Goal: Task Accomplishment & Management: Use online tool/utility

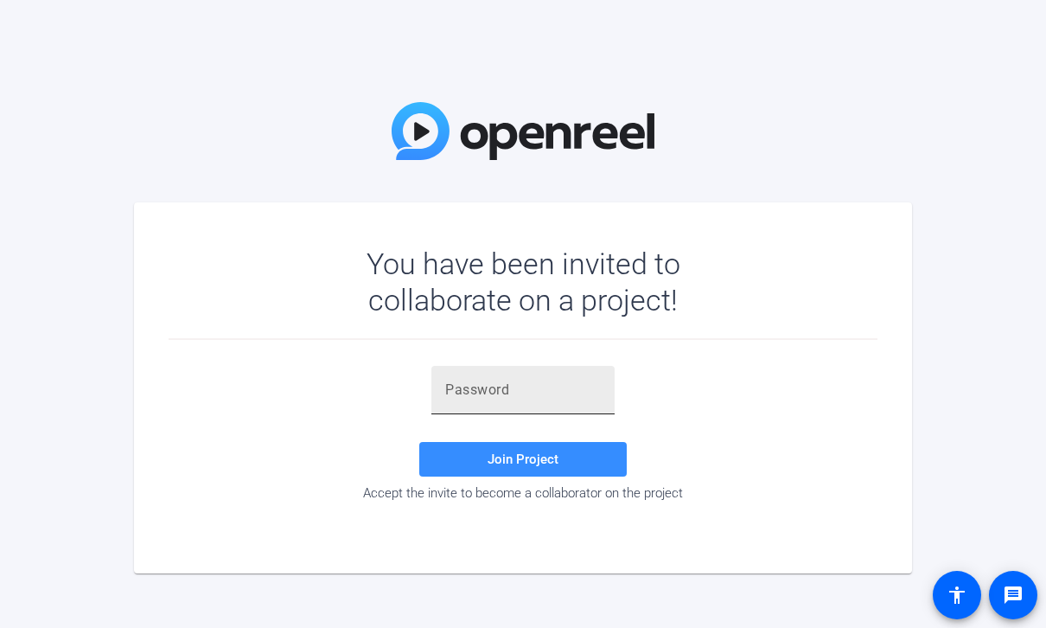
click at [536, 380] on input "text" at bounding box center [523, 390] width 156 height 21
paste input "7fW!_9"
type input "7fW!_9"
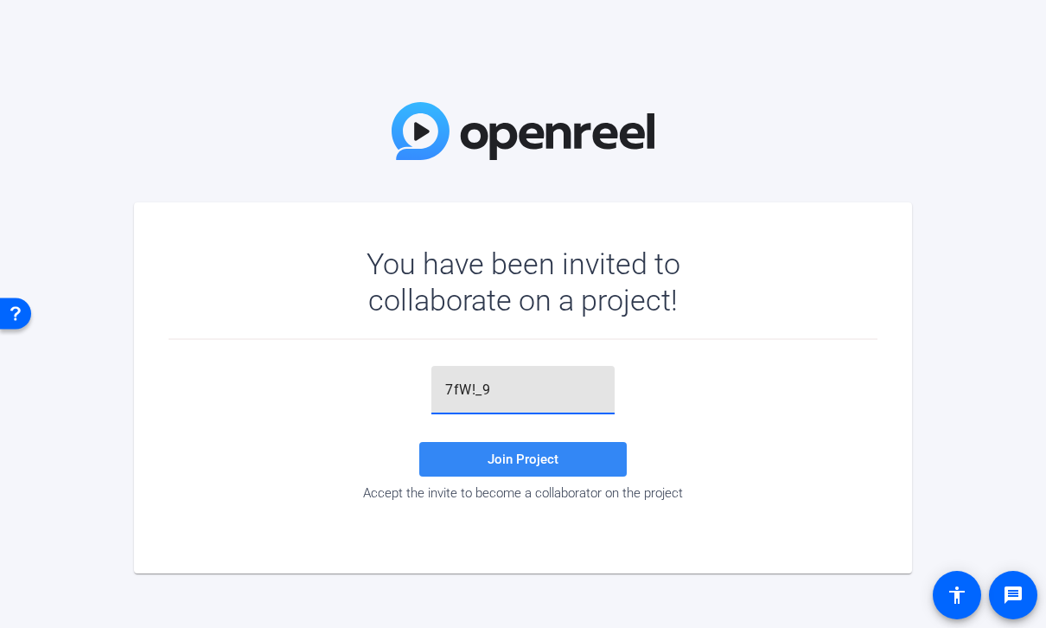
click at [521, 465] on span "Join Project" at bounding box center [523, 459] width 71 height 16
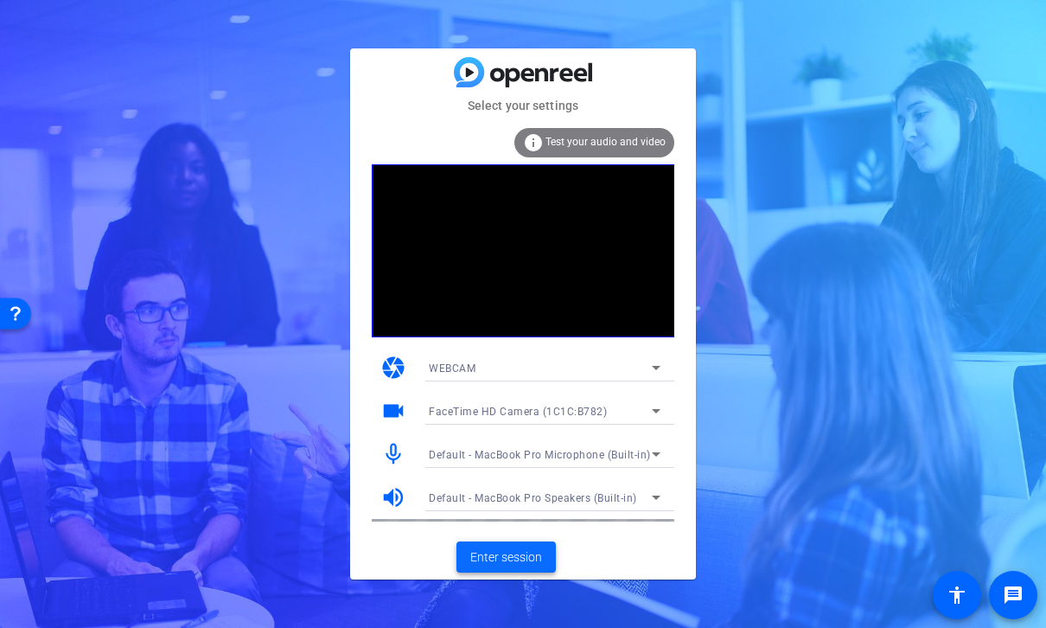
click at [516, 546] on span at bounding box center [506, 557] width 99 height 42
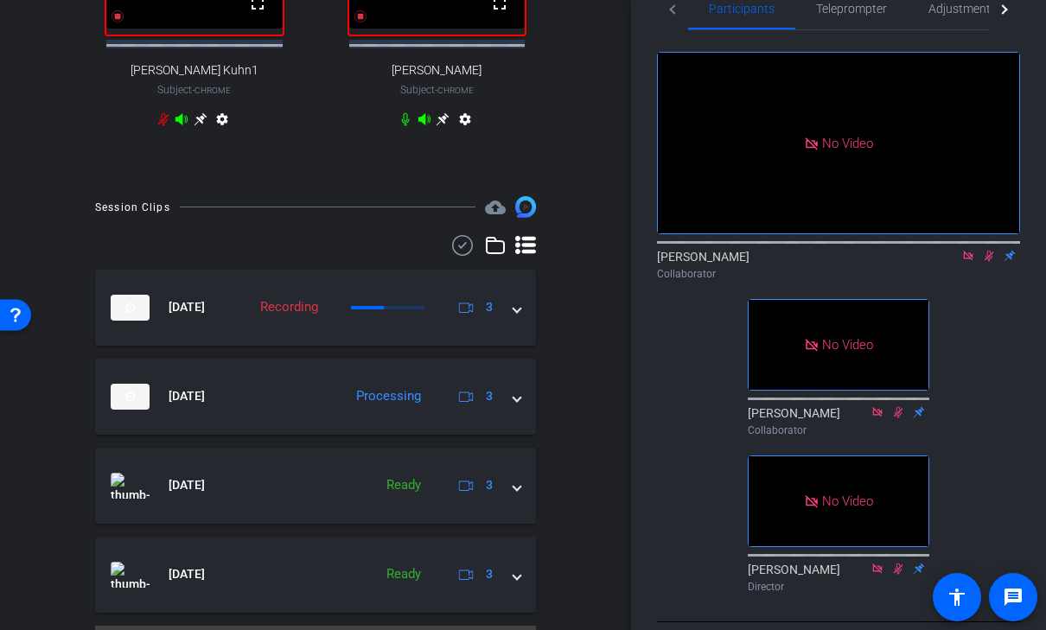
scroll to position [578, 0]
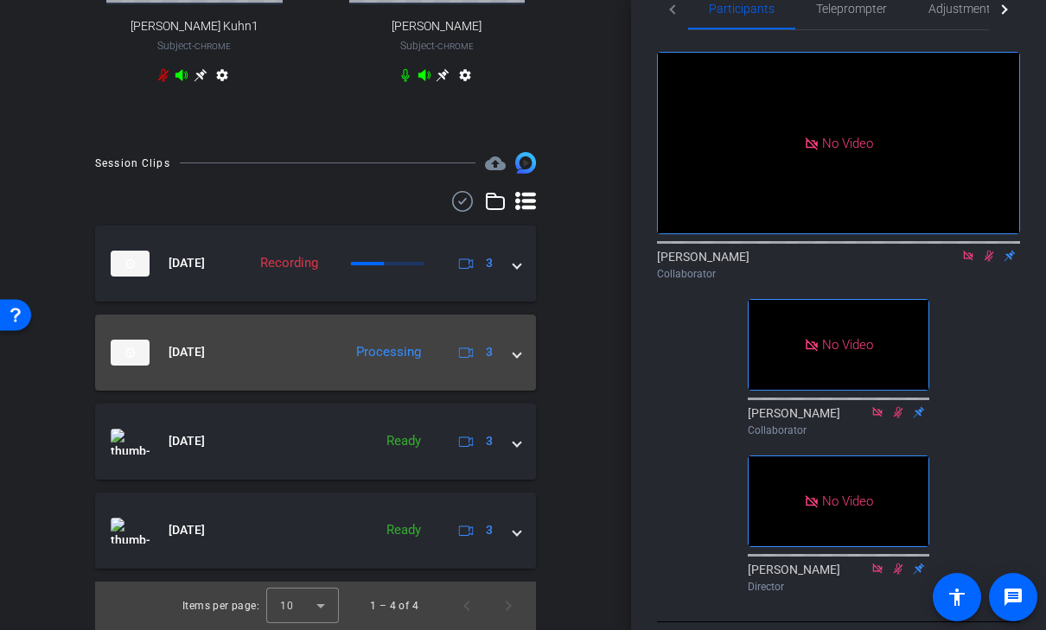
click at [514, 353] on span at bounding box center [517, 352] width 7 height 18
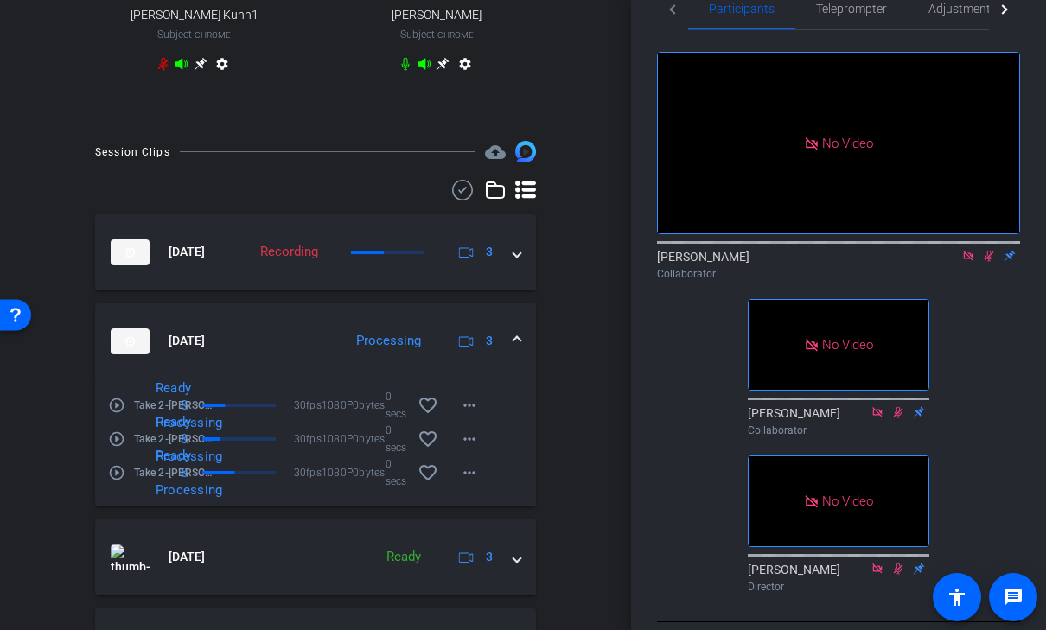
click at [514, 350] on span at bounding box center [517, 341] width 7 height 18
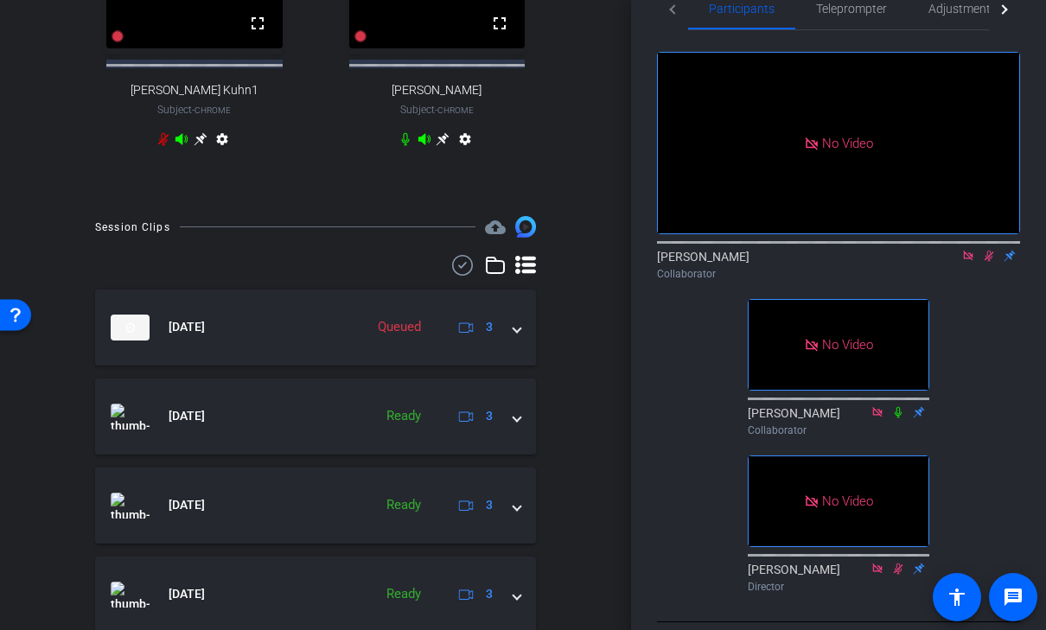
scroll to position [507, 0]
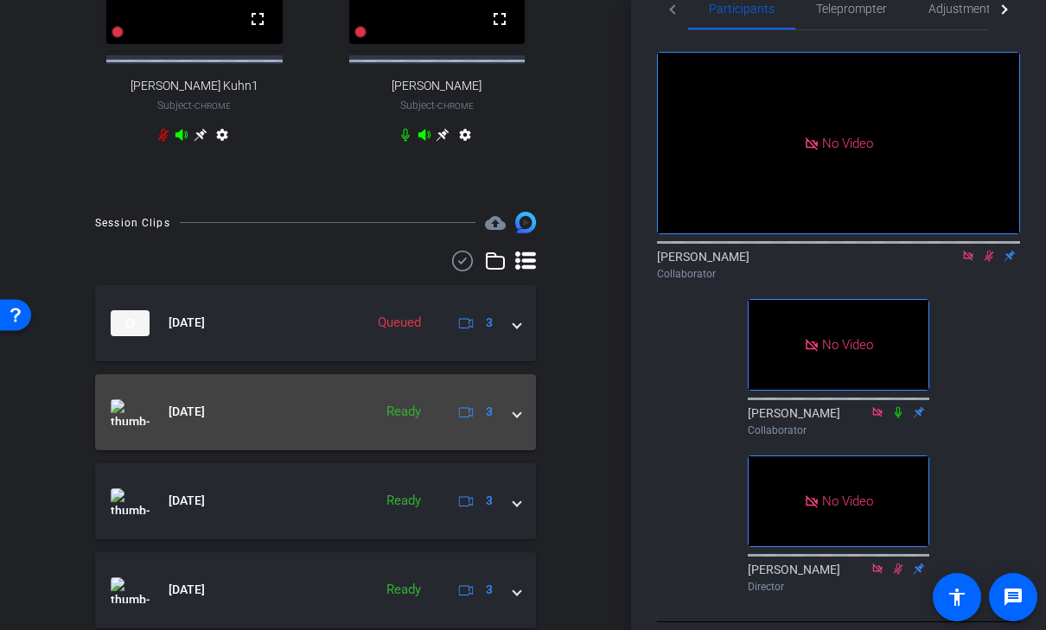
click at [520, 421] on span at bounding box center [517, 412] width 7 height 18
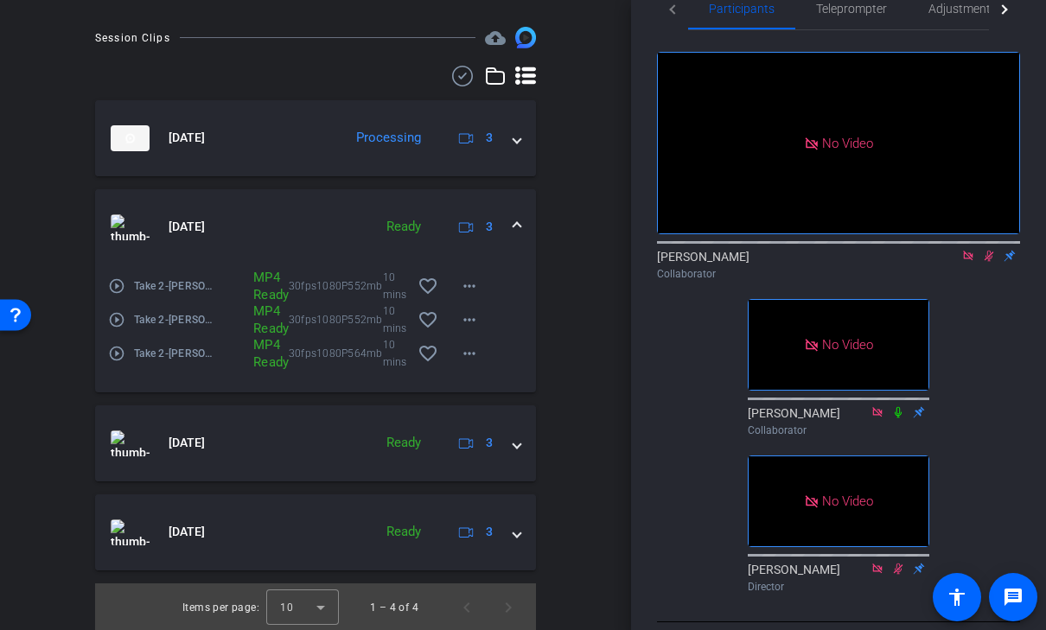
scroll to position [696, 0]
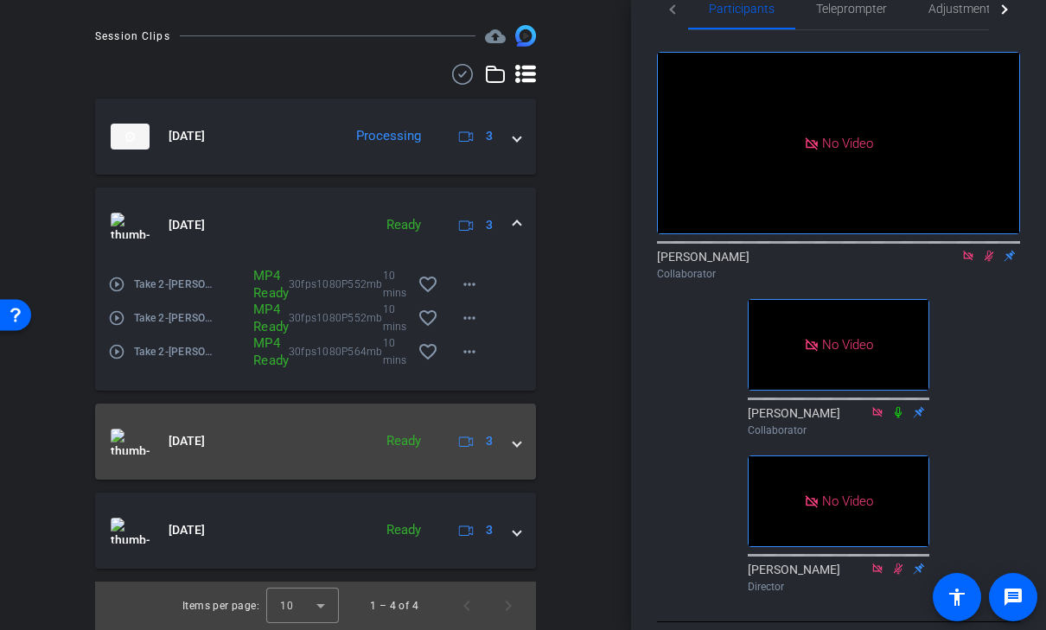
click at [515, 449] on span at bounding box center [517, 441] width 7 height 18
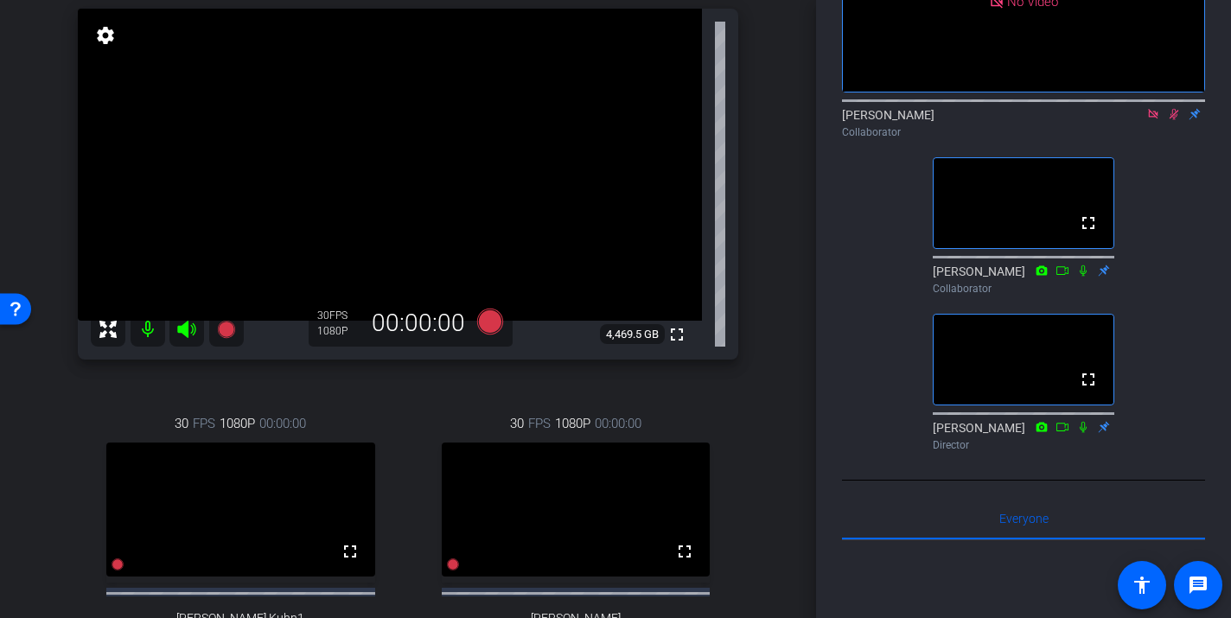
scroll to position [0, 0]
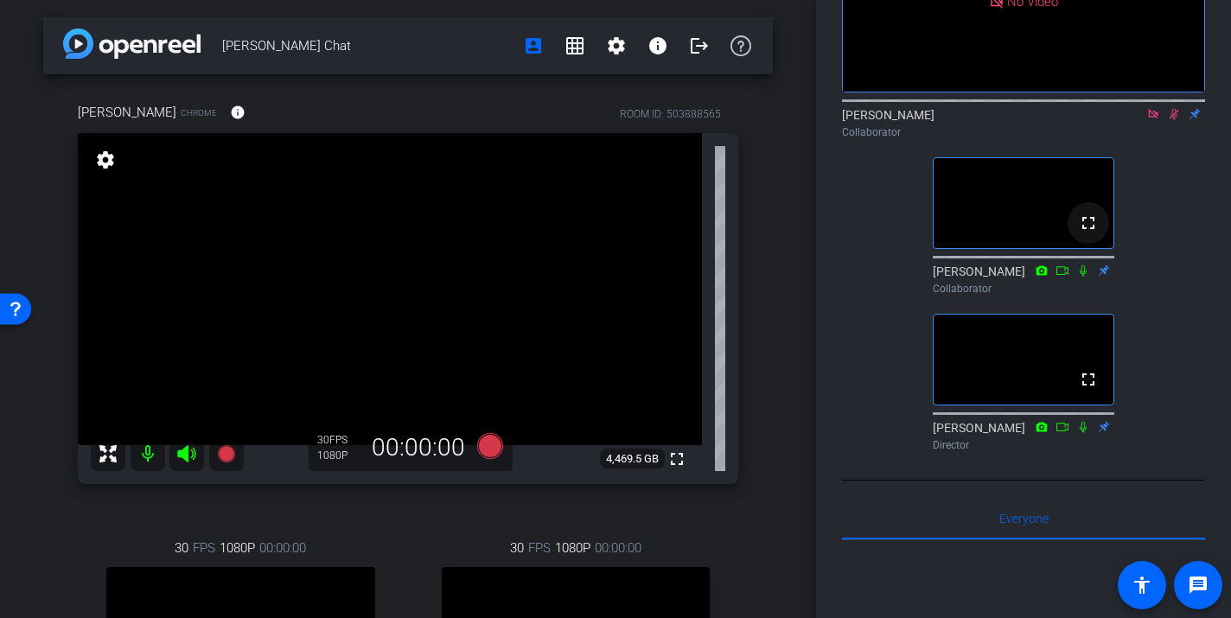
click at [1045, 233] on mat-icon "fullscreen" at bounding box center [1088, 223] width 21 height 21
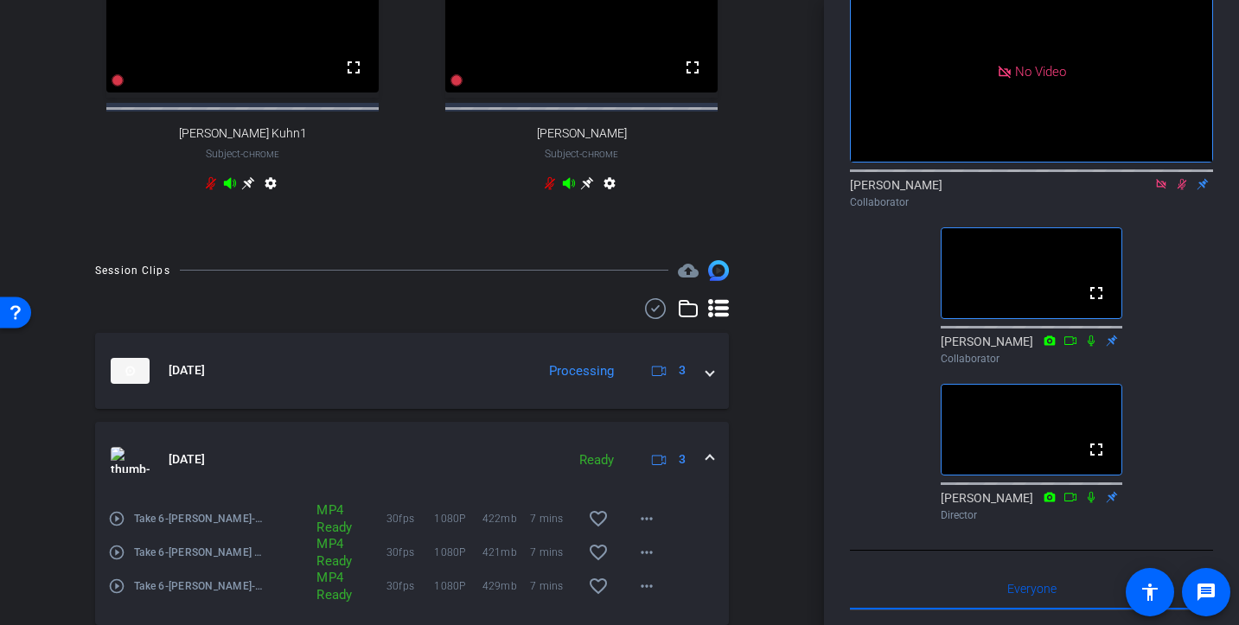
scroll to position [640, 0]
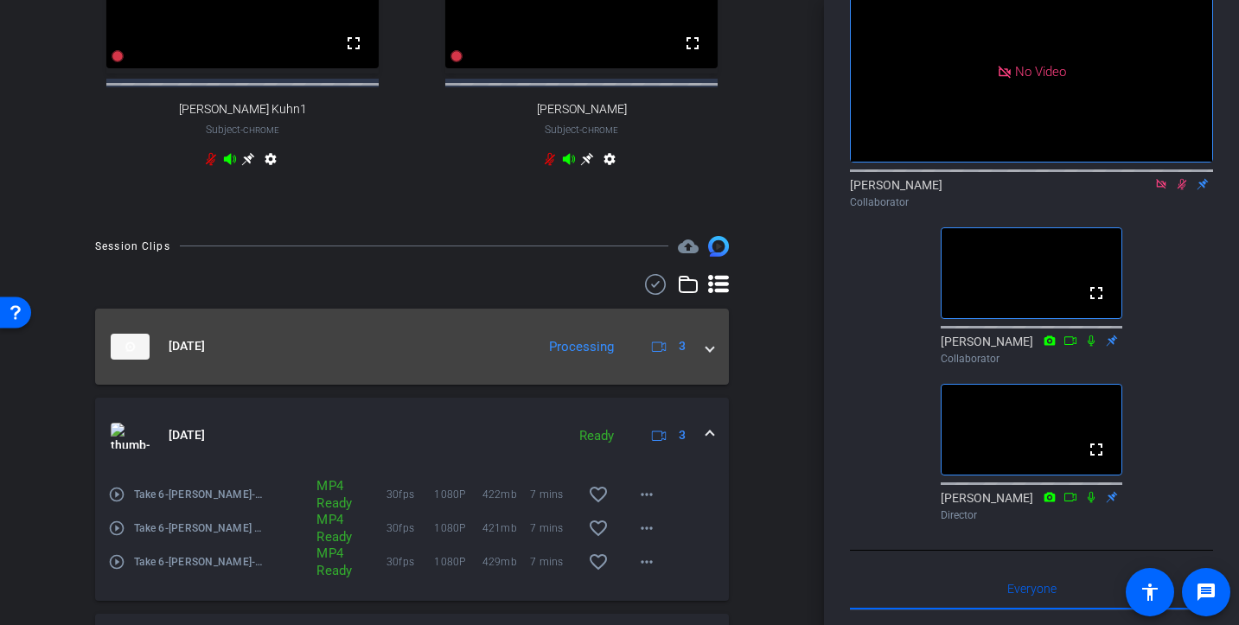
click at [711, 355] on span at bounding box center [709, 346] width 7 height 18
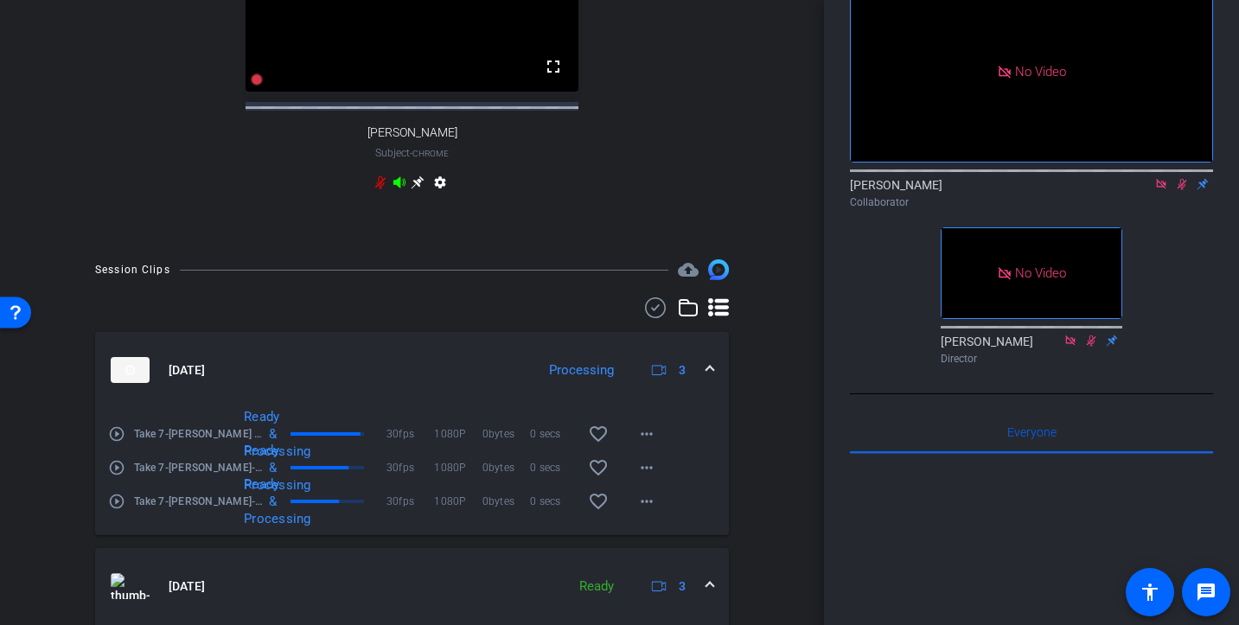
scroll to position [653, 0]
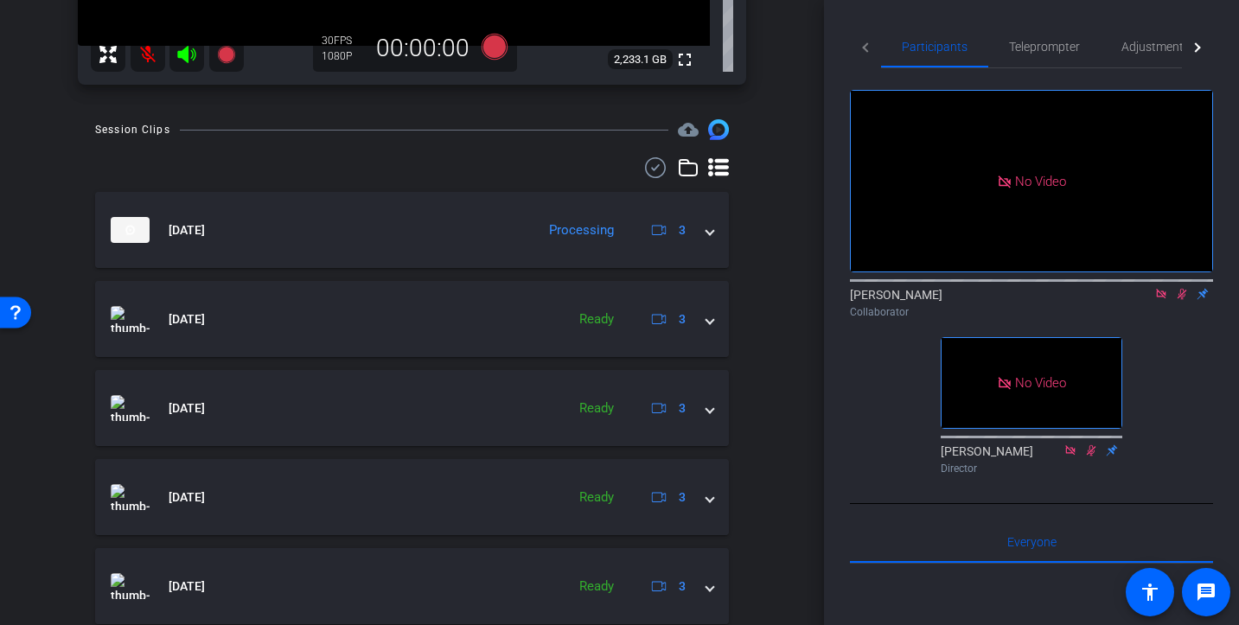
scroll to position [451, 0]
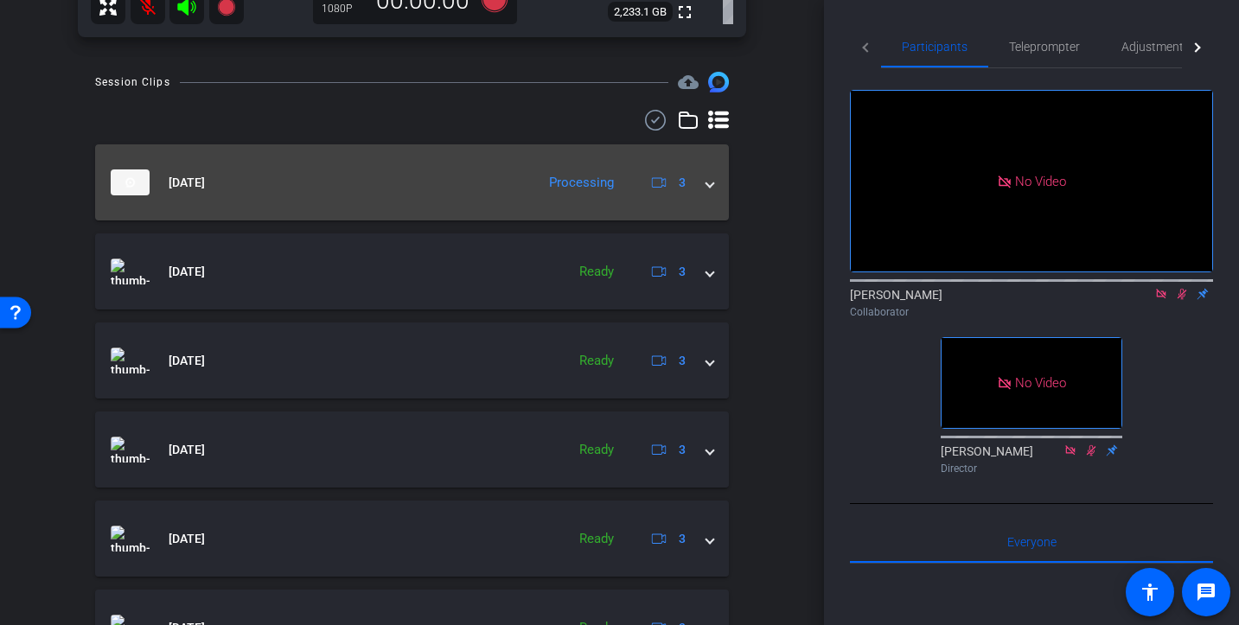
click at [715, 182] on mat-expansion-panel-header "[DATE] Processing 3" at bounding box center [412, 182] width 634 height 76
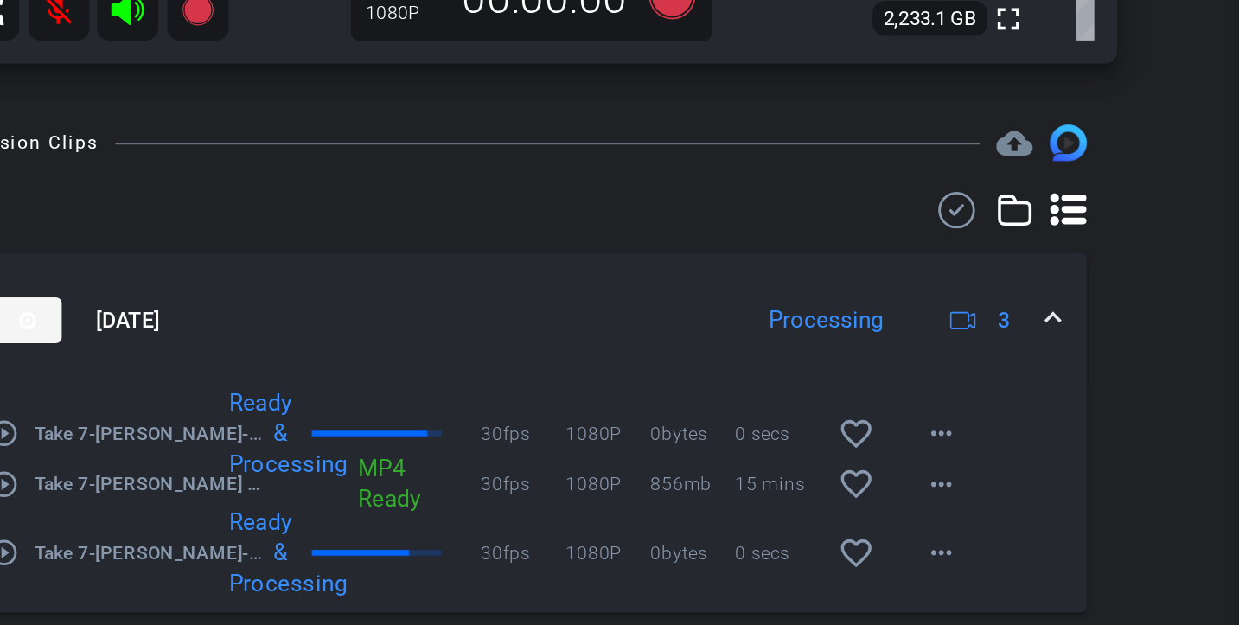
scroll to position [305, 0]
